Goal: Task Accomplishment & Management: Manage account settings

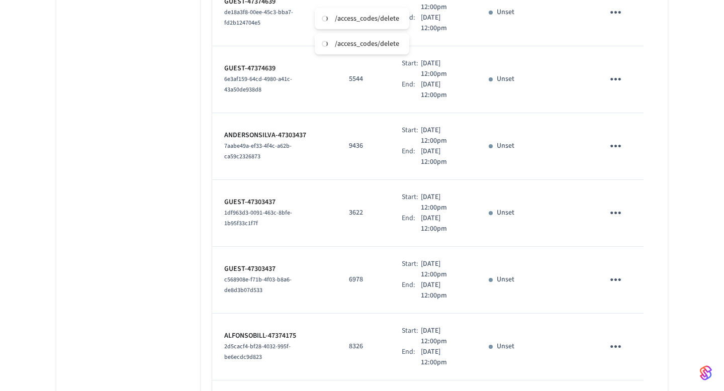
scroll to position [2376, 0]
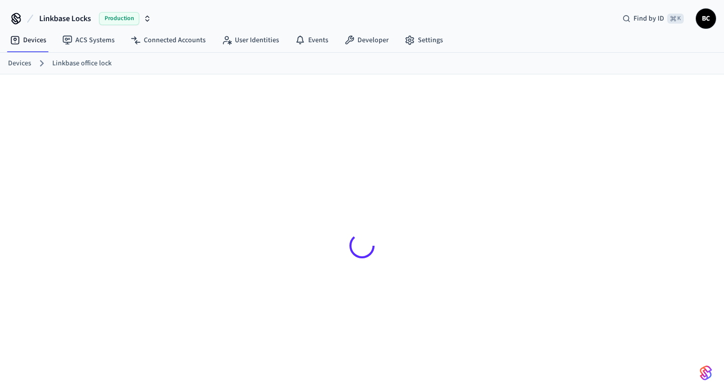
scroll to position [14, 0]
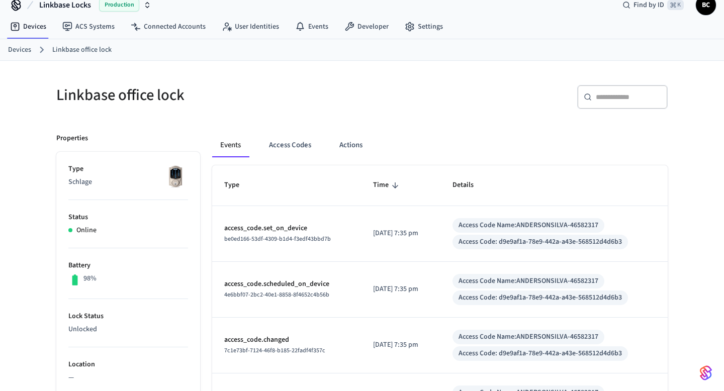
click at [289, 158] on div "Events Access Codes Actions" at bounding box center [440, 149] width 456 height 32
click at [288, 152] on button "Access Codes" at bounding box center [290, 145] width 58 height 24
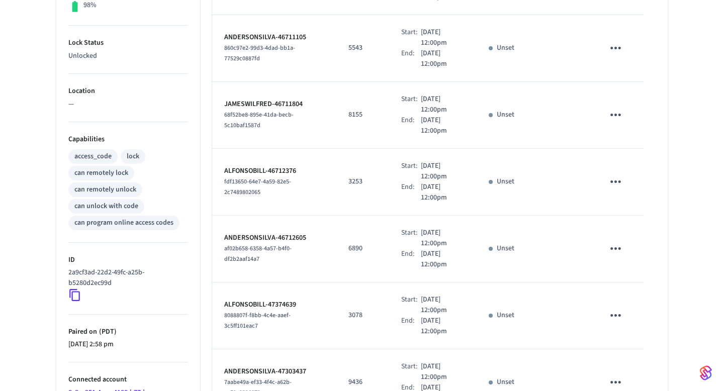
scroll to position [546, 0]
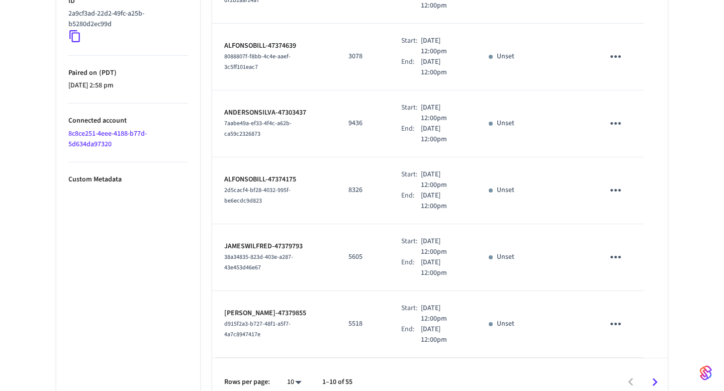
click at [299, 361] on li "All" at bounding box center [290, 361] width 27 height 27
type input "**"
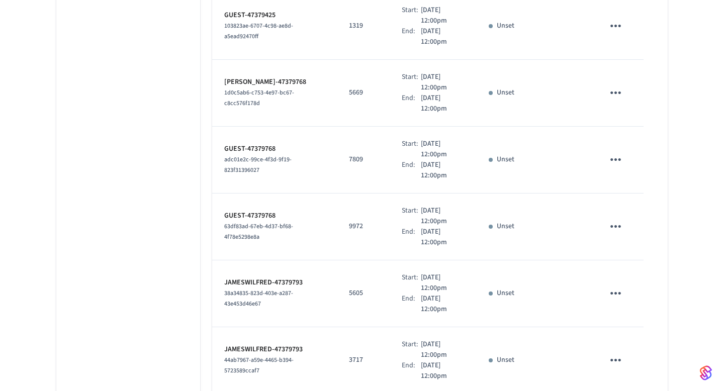
scroll to position [2643, 0]
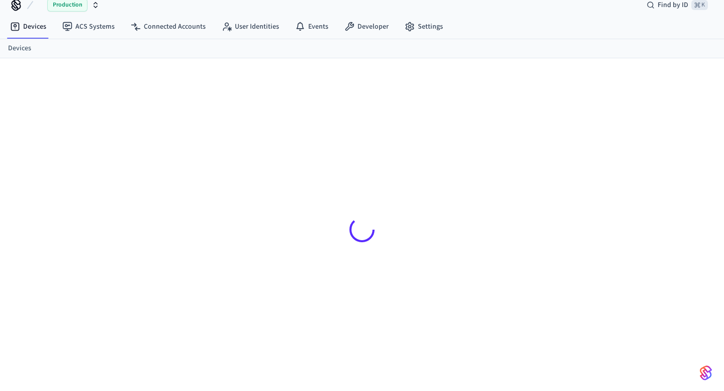
scroll to position [14, 0]
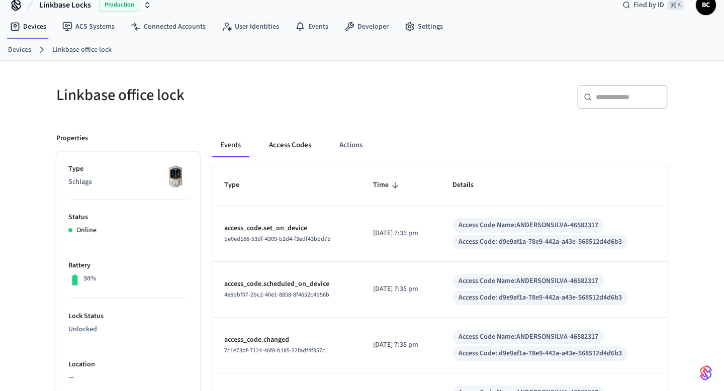
click at [294, 147] on button "Access Codes" at bounding box center [290, 145] width 58 height 24
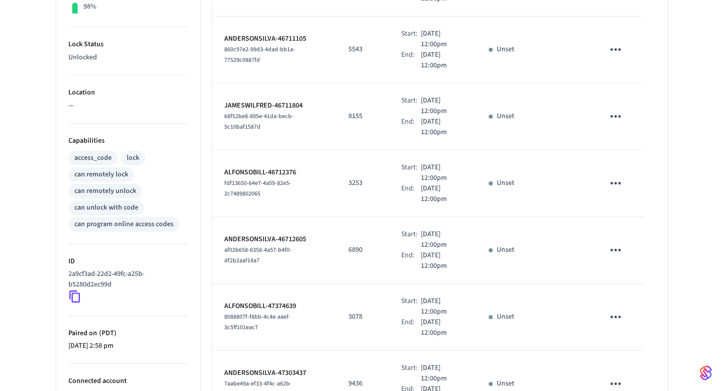
scroll to position [546, 0]
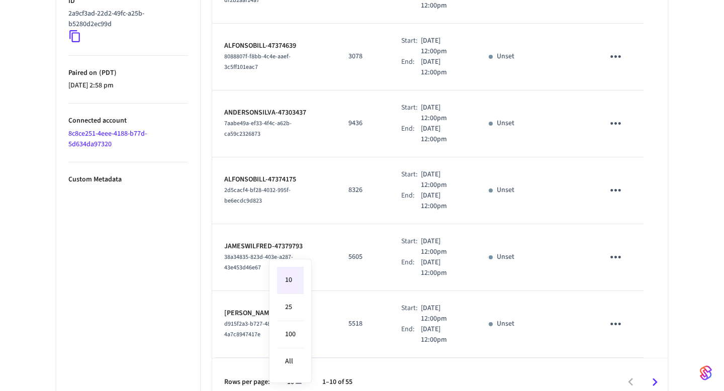
click at [290, 361] on li "All" at bounding box center [290, 361] width 27 height 27
type input "**"
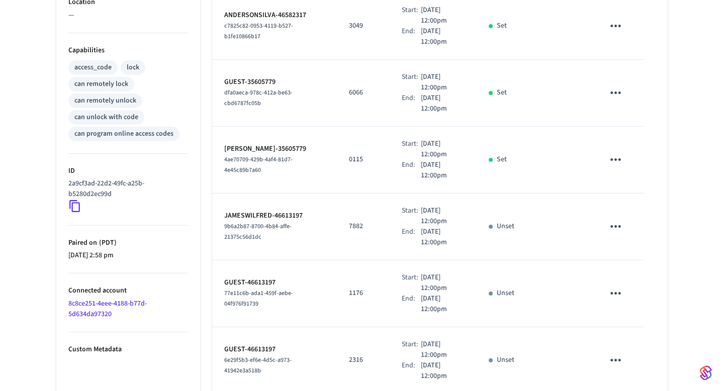
scroll to position [502, 0]
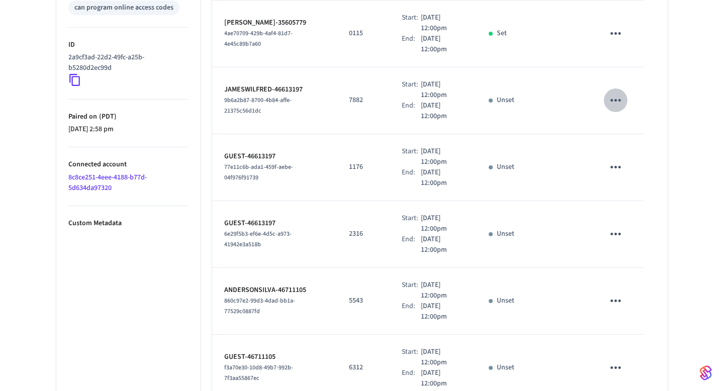
click at [617, 99] on icon "sticky table" at bounding box center [615, 100] width 11 height 3
click at [623, 136] on li "Delete" at bounding box center [643, 134] width 48 height 27
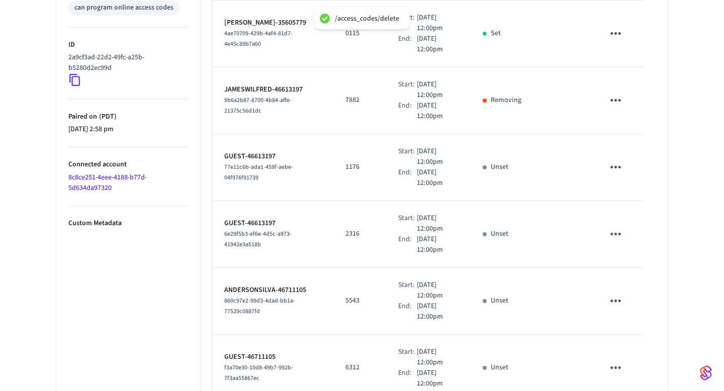
click at [616, 159] on icon "sticky table" at bounding box center [616, 167] width 16 height 16
click at [619, 208] on li "Delete" at bounding box center [640, 208] width 48 height 27
click at [612, 226] on icon "sticky table" at bounding box center [616, 234] width 16 height 16
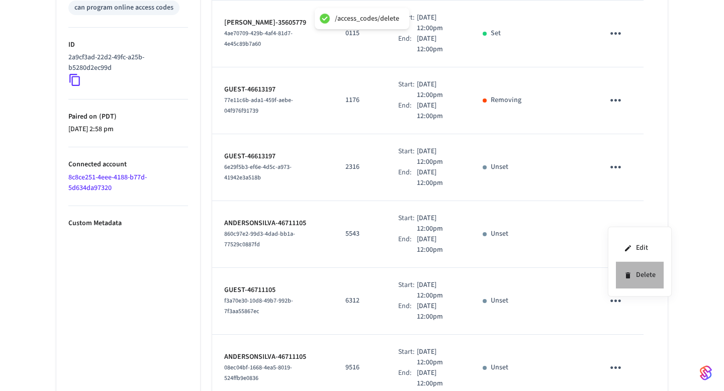
click at [628, 278] on icon at bounding box center [628, 276] width 5 height 6
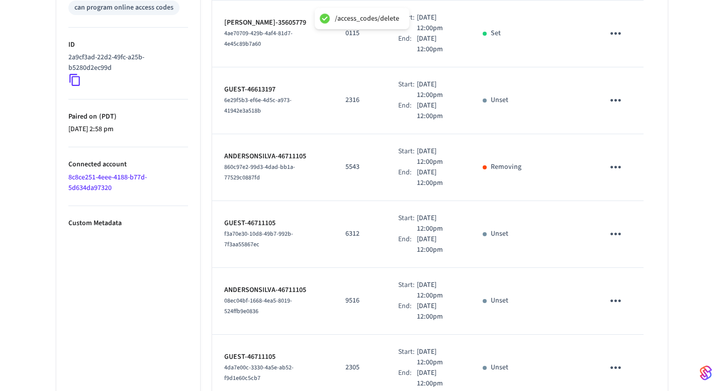
click at [617, 293] on icon "sticky table" at bounding box center [616, 301] width 16 height 16
click at [628, 346] on li "Delete" at bounding box center [640, 342] width 48 height 27
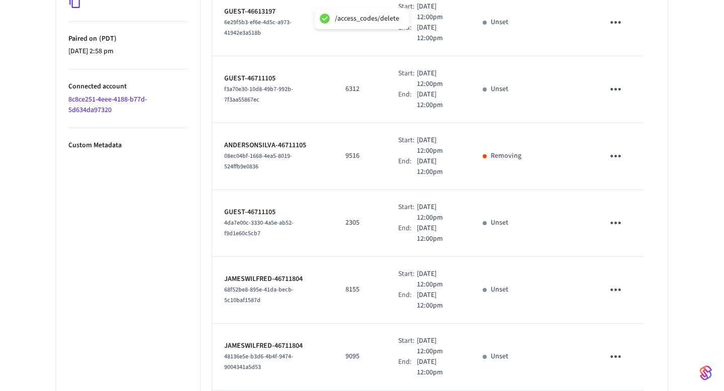
scroll to position [595, 0]
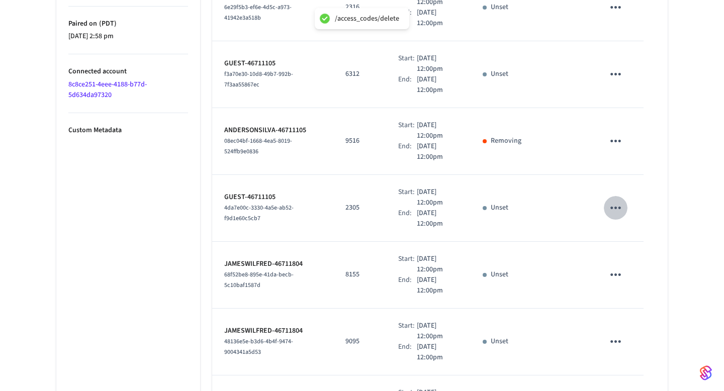
click at [613, 200] on icon "sticky table" at bounding box center [616, 208] width 16 height 16
click at [629, 253] on li "Delete" at bounding box center [640, 249] width 48 height 27
click at [615, 267] on icon "sticky table" at bounding box center [616, 275] width 16 height 16
click at [631, 322] on li "Delete" at bounding box center [640, 316] width 48 height 27
click at [617, 267] on icon "sticky table" at bounding box center [616, 275] width 16 height 16
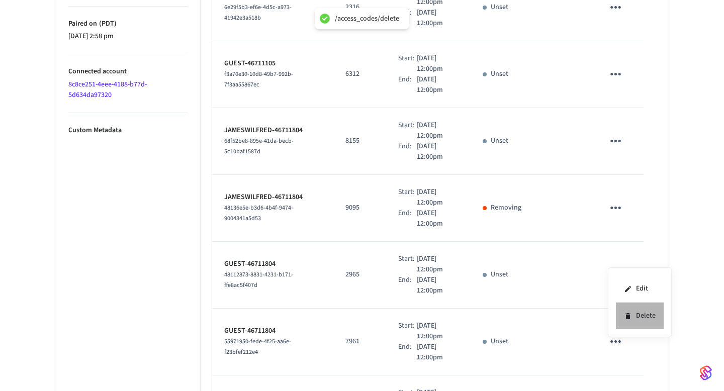
click at [635, 315] on li "Delete" at bounding box center [640, 316] width 48 height 27
click at [620, 330] on button "sticky table" at bounding box center [616, 342] width 24 height 24
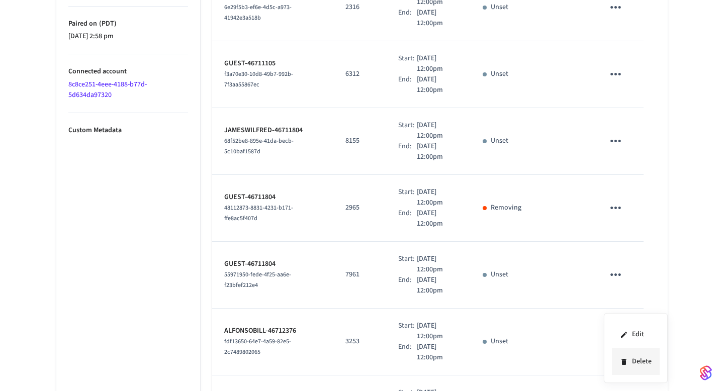
click at [634, 364] on li "Delete" at bounding box center [636, 361] width 48 height 27
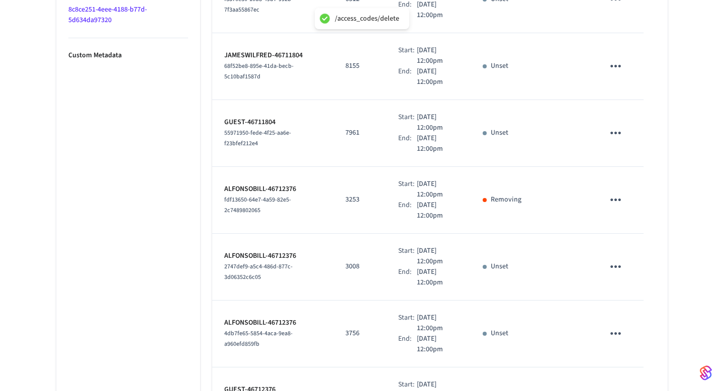
scroll to position [685, 0]
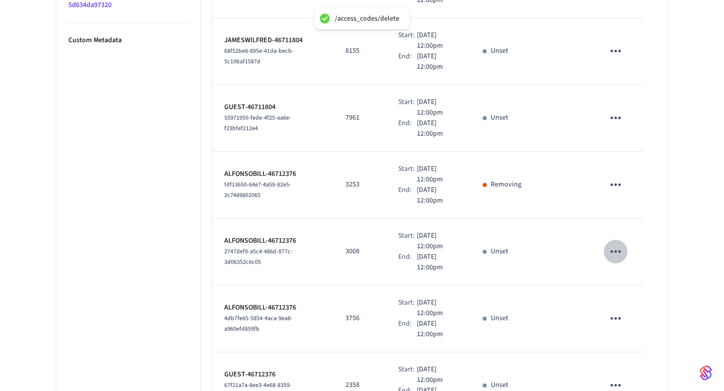
click at [622, 244] on icon "sticky table" at bounding box center [616, 252] width 16 height 16
click at [638, 302] on li "Delete" at bounding box center [640, 293] width 48 height 27
click at [618, 311] on icon "sticky table" at bounding box center [616, 319] width 16 height 16
click at [639, 352] on li "Delete" at bounding box center [640, 359] width 48 height 27
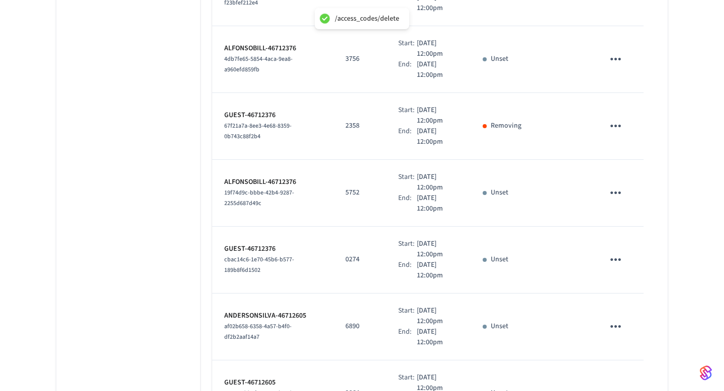
click at [623, 185] on button "sticky table" at bounding box center [616, 193] width 24 height 24
click at [630, 232] on li "Delete" at bounding box center [636, 238] width 48 height 27
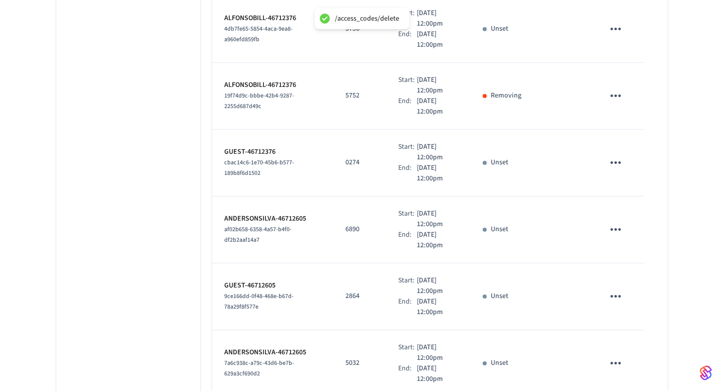
scroll to position [873, 0]
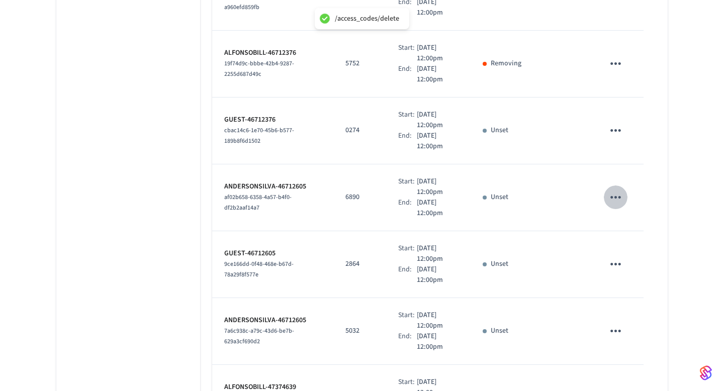
click at [614, 190] on icon "sticky table" at bounding box center [616, 198] width 16 height 16
click at [636, 239] on li "Delete" at bounding box center [640, 238] width 48 height 27
click at [616, 263] on icon "sticky table" at bounding box center [615, 264] width 11 height 3
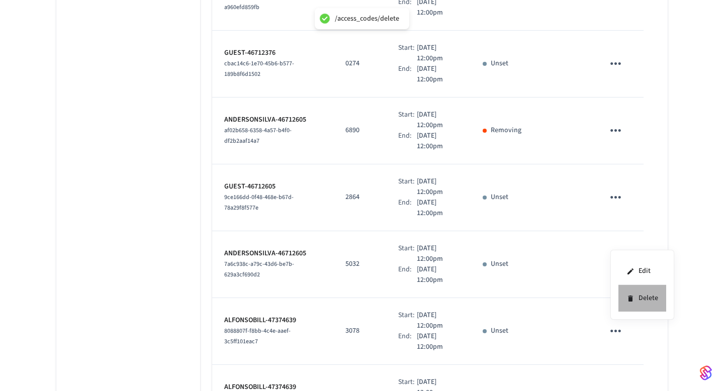
click at [629, 288] on li "Delete" at bounding box center [643, 298] width 48 height 27
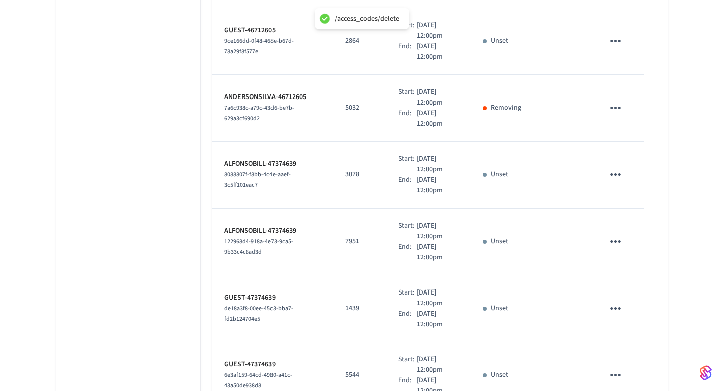
click at [618, 234] on icon "sticky table" at bounding box center [616, 242] width 16 height 16
click at [634, 279] on li "Delete" at bounding box center [640, 283] width 48 height 27
click at [618, 297] on button "sticky table" at bounding box center [616, 309] width 24 height 24
click at [635, 345] on li "Delete" at bounding box center [636, 353] width 48 height 27
click at [618, 301] on icon "sticky table" at bounding box center [616, 309] width 16 height 16
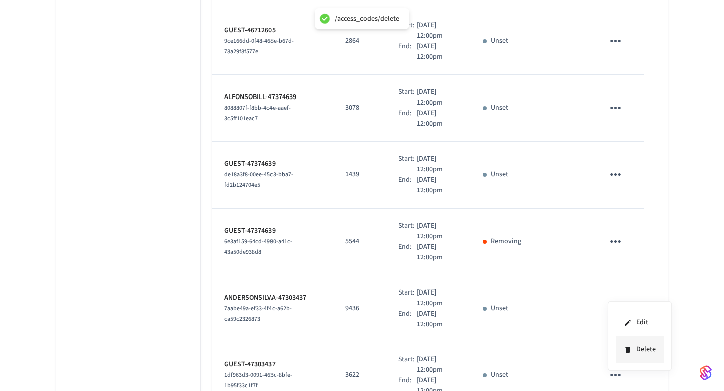
click at [636, 344] on li "Delete" at bounding box center [640, 349] width 48 height 27
click at [622, 301] on icon "sticky table" at bounding box center [616, 309] width 16 height 16
click at [633, 349] on li "Delete" at bounding box center [640, 349] width 48 height 27
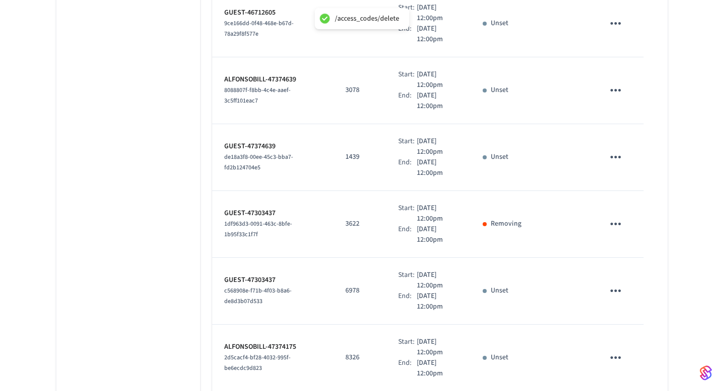
scroll to position [997, 0]
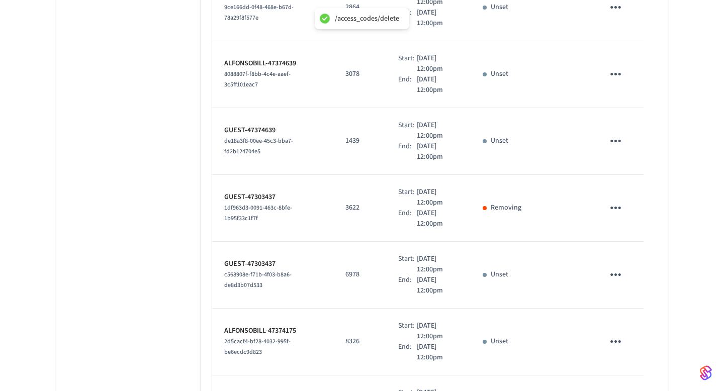
click at [622, 267] on icon "sticky table" at bounding box center [616, 275] width 16 height 16
click at [636, 321] on li "Delete" at bounding box center [640, 316] width 48 height 27
click at [615, 274] on icon "sticky table" at bounding box center [615, 275] width 11 height 3
click at [626, 303] on li "Delete" at bounding box center [643, 309] width 48 height 27
click at [611, 267] on icon "sticky table" at bounding box center [616, 275] width 16 height 16
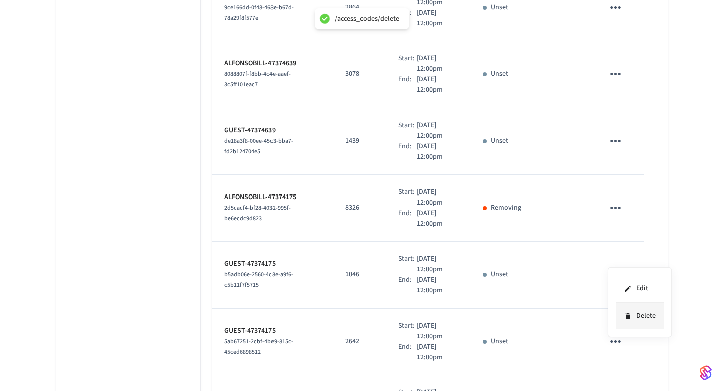
click at [630, 309] on li "Delete" at bounding box center [640, 316] width 48 height 27
click at [614, 267] on icon "sticky table" at bounding box center [616, 275] width 16 height 16
click at [629, 313] on icon at bounding box center [628, 316] width 5 height 6
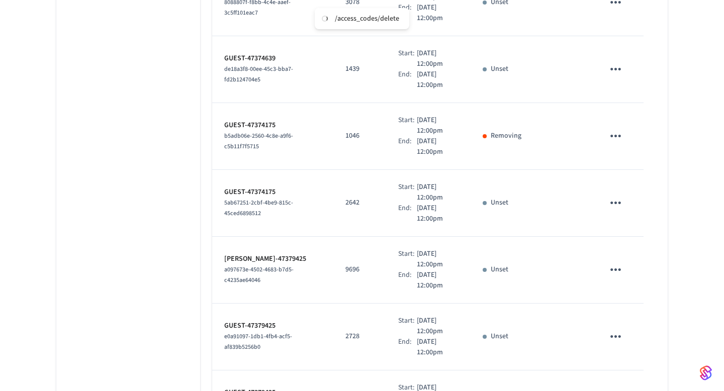
scroll to position [1076, 0]
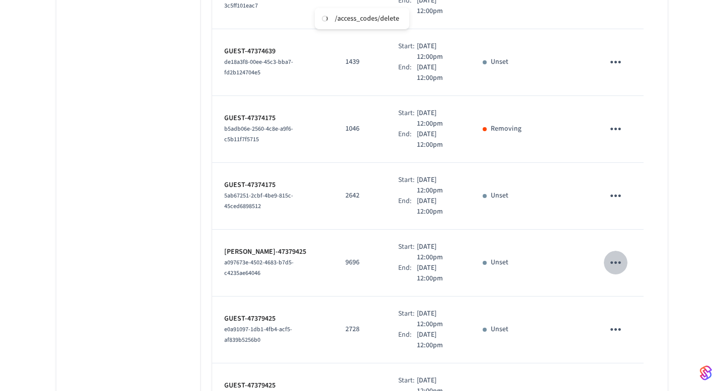
click at [611, 255] on icon "sticky table" at bounding box center [616, 263] width 16 height 16
click at [627, 303] on icon at bounding box center [628, 304] width 5 height 6
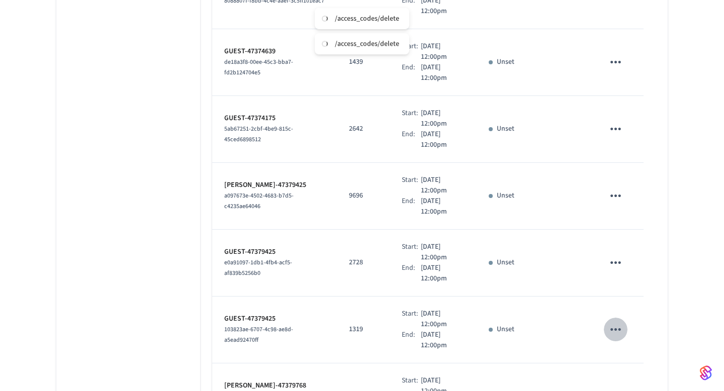
click at [612, 322] on icon "sticky table" at bounding box center [616, 330] width 16 height 16
click at [628, 359] on icon at bounding box center [628, 362] width 5 height 6
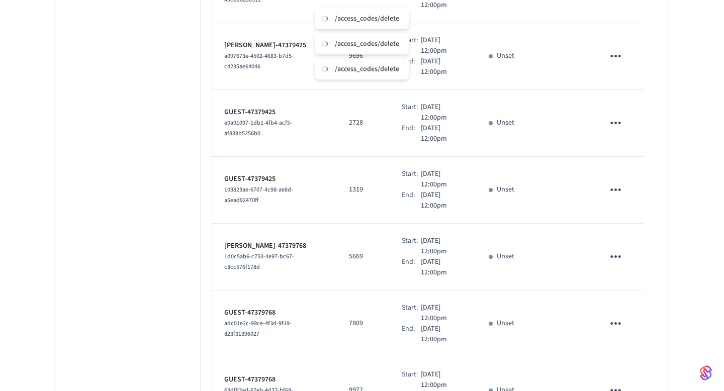
scroll to position [1236, 0]
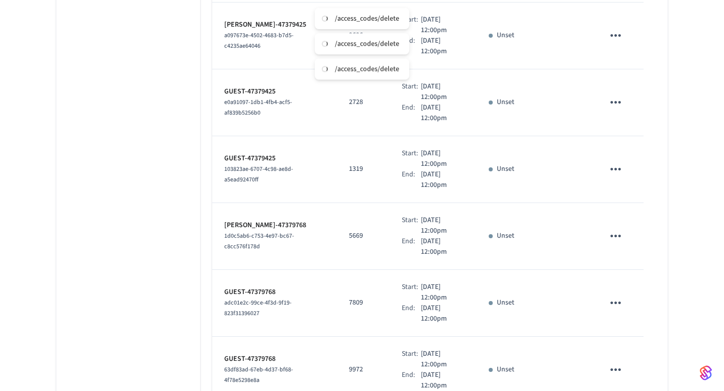
click at [619, 295] on icon "sticky table" at bounding box center [616, 303] width 16 height 16
click at [636, 357] on li "Delete" at bounding box center [640, 344] width 48 height 27
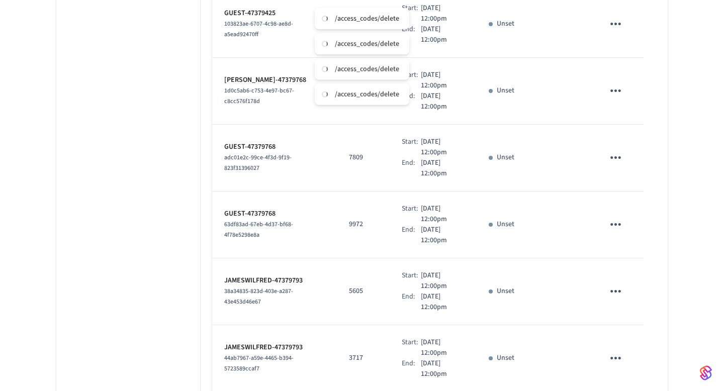
scroll to position [1395, 0]
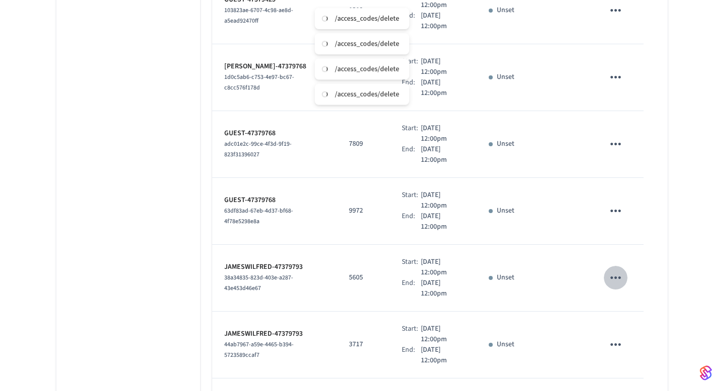
click at [617, 270] on icon "sticky table" at bounding box center [616, 278] width 16 height 16
click at [629, 321] on icon at bounding box center [628, 319] width 5 height 6
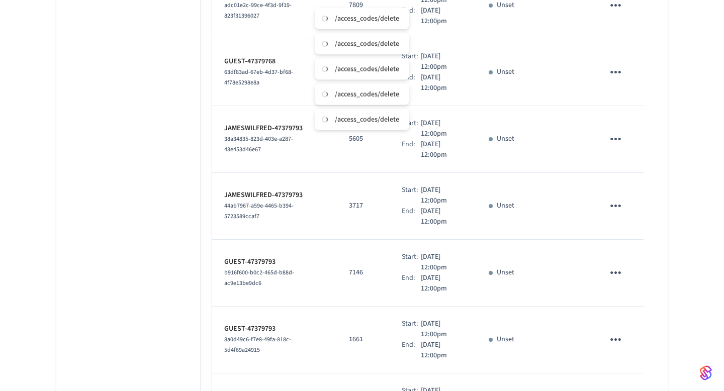
click at [612, 198] on icon "sticky table" at bounding box center [616, 206] width 16 height 16
click at [631, 255] on li "Delete" at bounding box center [640, 247] width 48 height 27
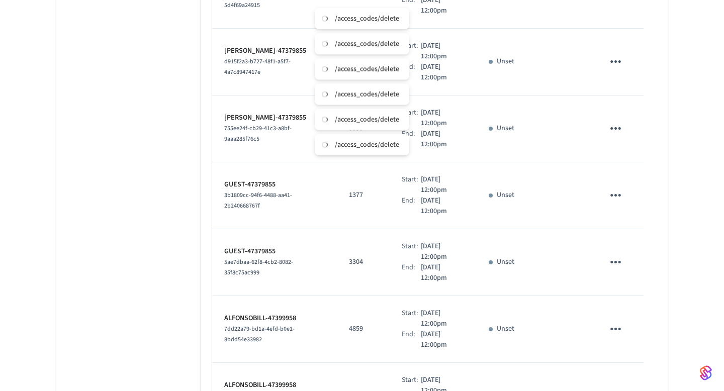
scroll to position [2163, 0]
